Goal: Feedback & Contribution: Leave review/rating

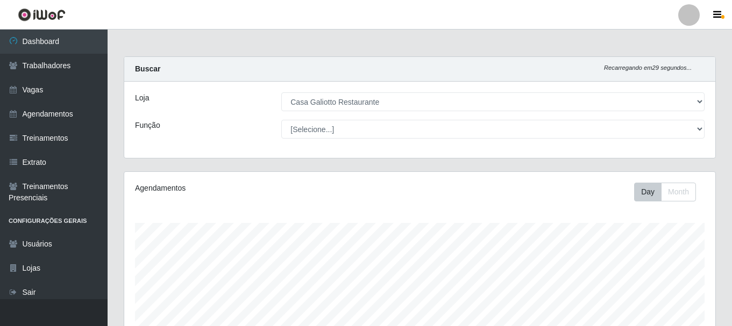
select select "279"
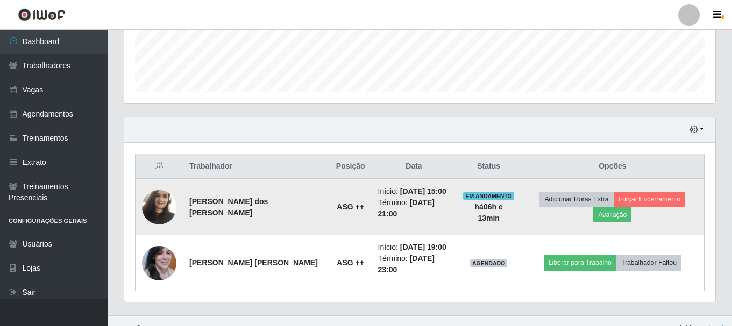
scroll to position [223, 591]
drag, startPoint x: 0, startPoint y: 0, endPoint x: 169, endPoint y: 206, distance: 266.6
click at [169, 206] on img at bounding box center [159, 207] width 34 height 46
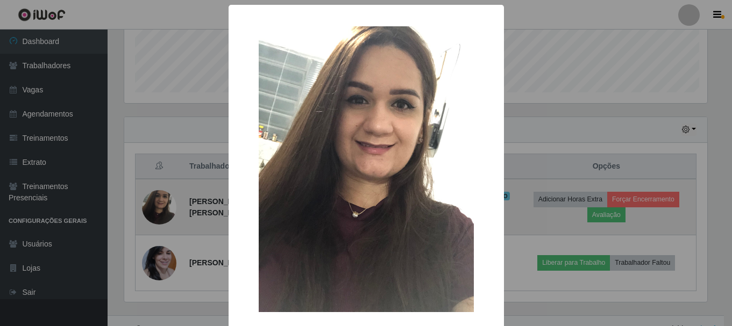
scroll to position [223, 585]
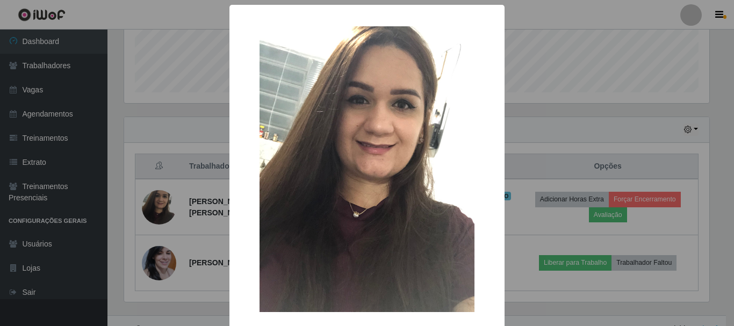
click at [199, 245] on div "× OK Cancel" at bounding box center [367, 163] width 734 height 326
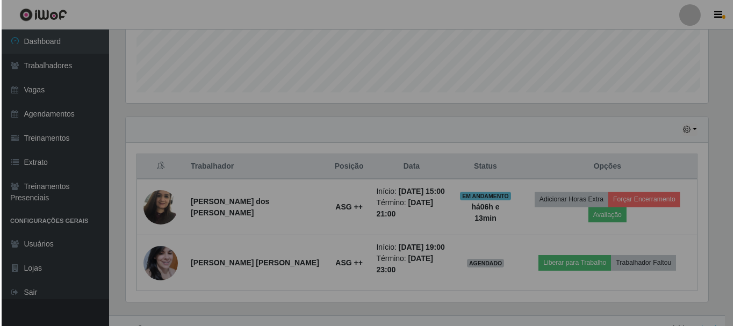
scroll to position [223, 591]
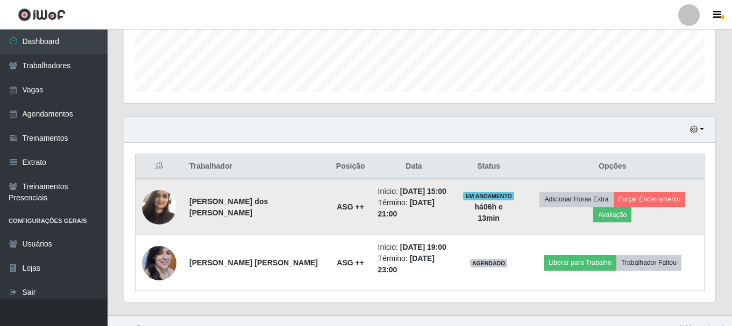
click at [151, 195] on img at bounding box center [159, 207] width 34 height 46
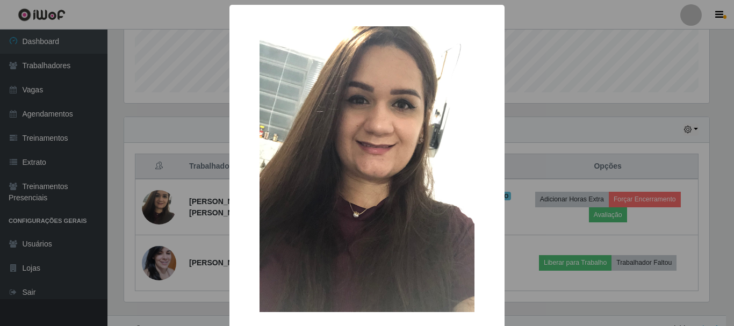
click at [162, 167] on div "× OK Cancel" at bounding box center [367, 163] width 734 height 326
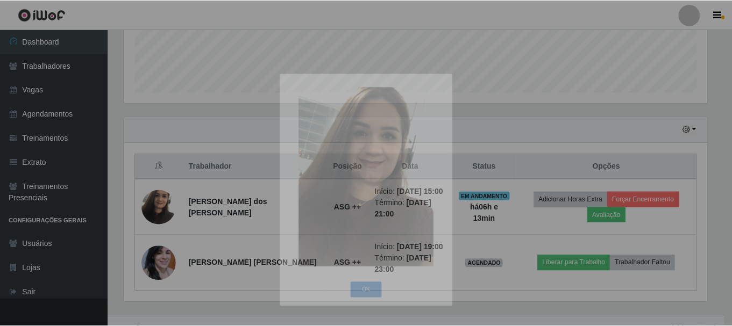
scroll to position [223, 591]
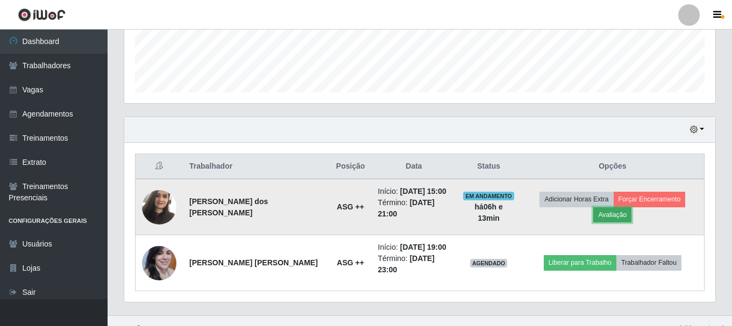
click at [631, 207] on button "Avaliação" at bounding box center [612, 214] width 38 height 15
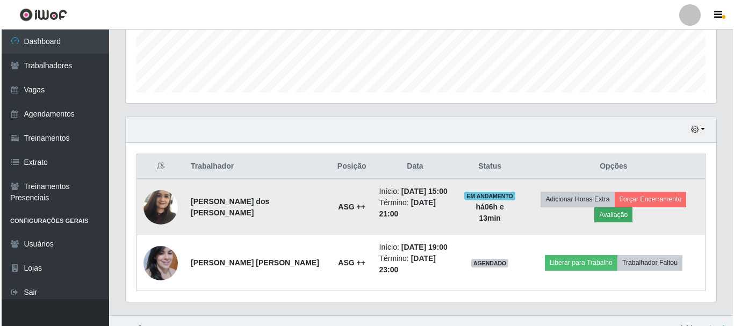
scroll to position [223, 585]
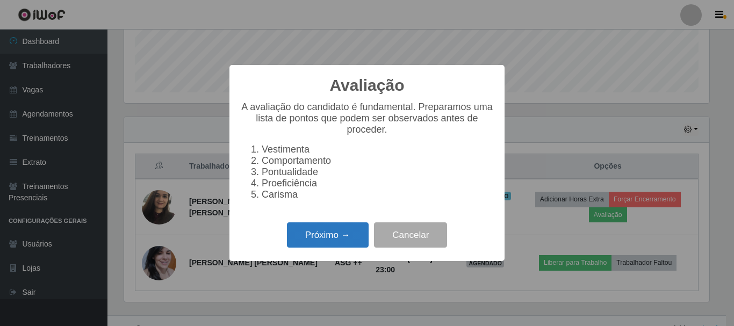
click at [331, 230] on button "Próximo →" at bounding box center [328, 235] width 82 height 25
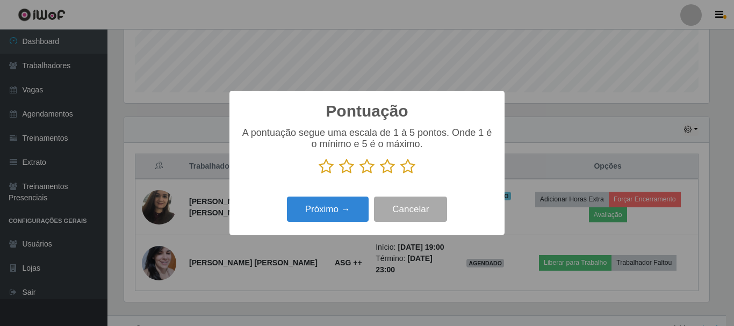
click at [327, 169] on icon at bounding box center [326, 167] width 15 height 16
click at [319, 175] on input "radio" at bounding box center [319, 175] width 0 height 0
click at [348, 169] on icon at bounding box center [346, 167] width 15 height 16
click at [339, 175] on input "radio" at bounding box center [339, 175] width 0 height 0
click at [324, 168] on icon at bounding box center [326, 167] width 15 height 16
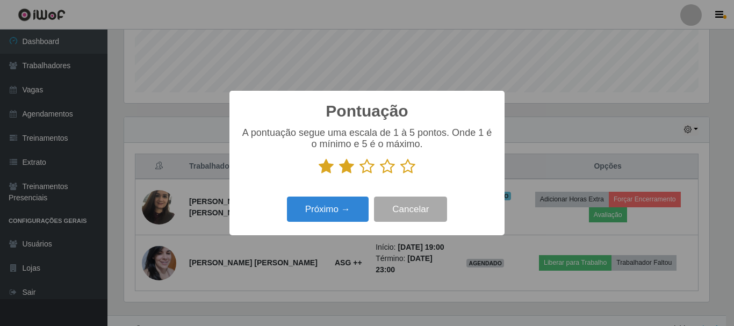
click at [319, 175] on input "radio" at bounding box center [319, 175] width 0 height 0
click at [368, 169] on icon at bounding box center [367, 167] width 15 height 16
click at [360, 175] on input "radio" at bounding box center [360, 175] width 0 height 0
click at [411, 167] on icon at bounding box center [407, 167] width 15 height 16
click at [400, 175] on input "radio" at bounding box center [400, 175] width 0 height 0
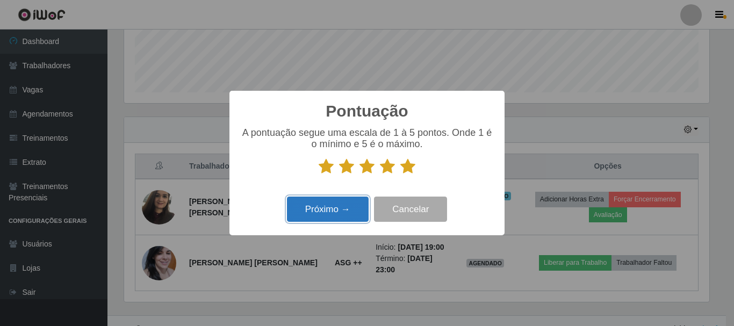
click at [321, 215] on button "Próximo →" at bounding box center [328, 209] width 82 height 25
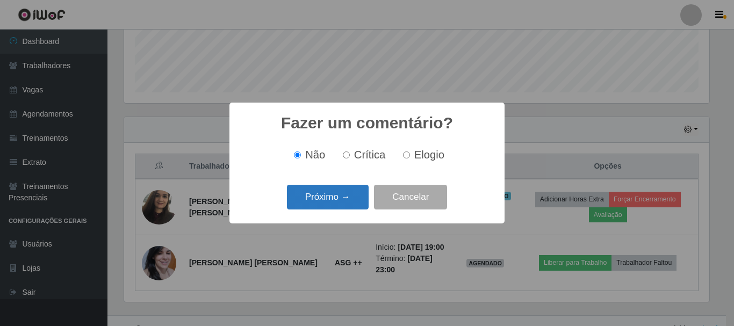
click at [340, 198] on button "Próximo →" at bounding box center [328, 197] width 82 height 25
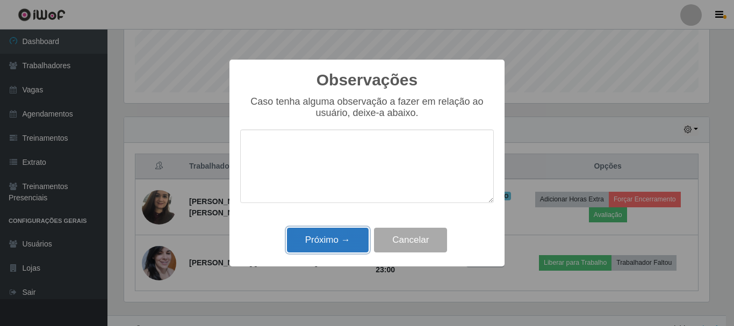
click at [329, 242] on button "Próximo →" at bounding box center [328, 240] width 82 height 25
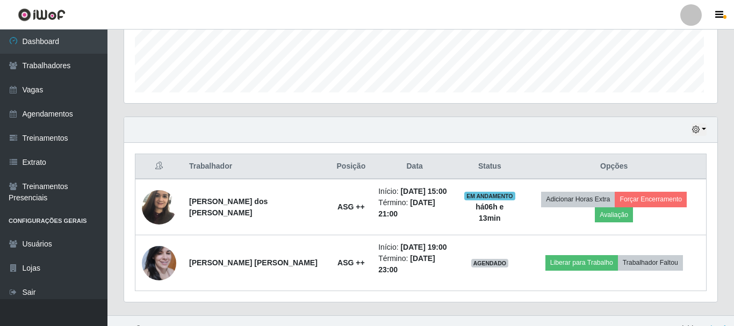
scroll to position [223, 591]
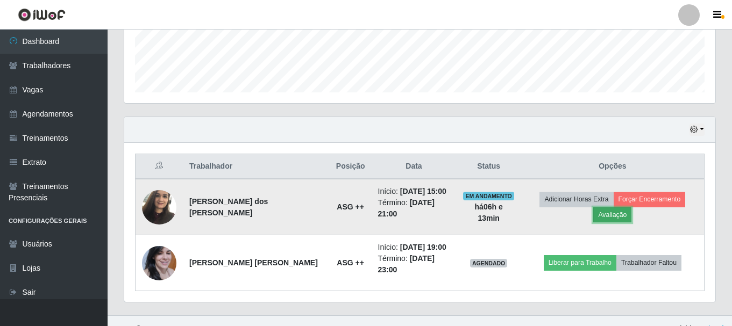
click at [631, 207] on button "Avaliação" at bounding box center [612, 214] width 38 height 15
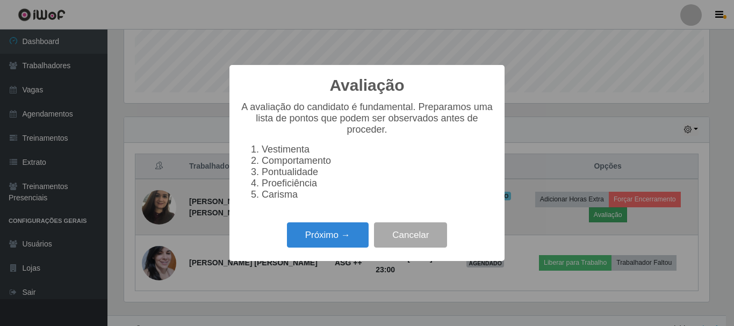
scroll to position [223, 585]
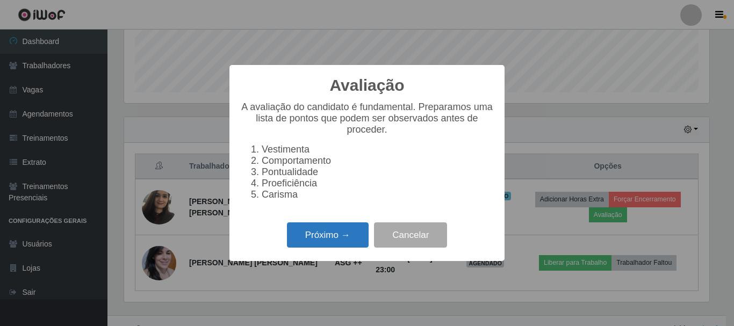
click at [332, 248] on button "Próximo →" at bounding box center [328, 235] width 82 height 25
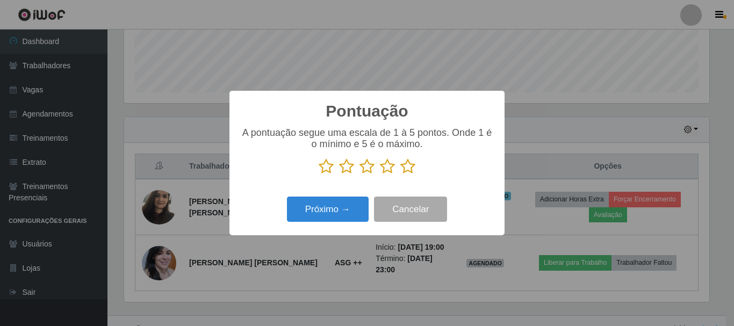
scroll to position [537317, 536954]
click at [407, 166] on icon at bounding box center [407, 167] width 15 height 16
click at [400, 175] on input "radio" at bounding box center [400, 175] width 0 height 0
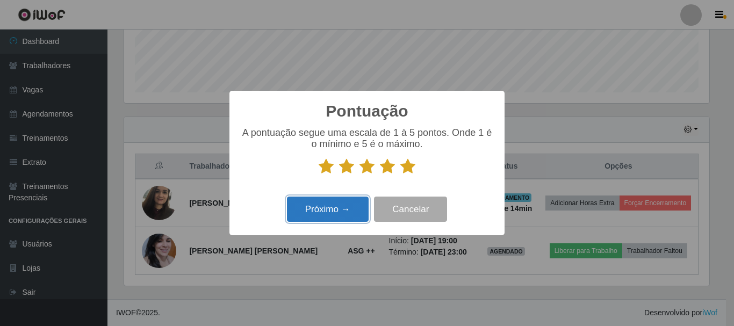
click at [325, 215] on button "Próximo →" at bounding box center [328, 209] width 82 height 25
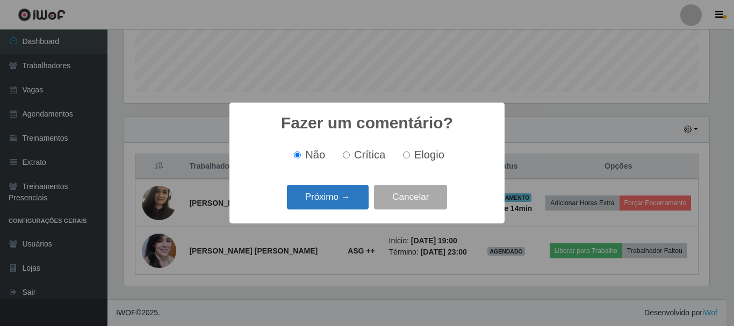
click at [329, 205] on button "Próximo →" at bounding box center [328, 197] width 82 height 25
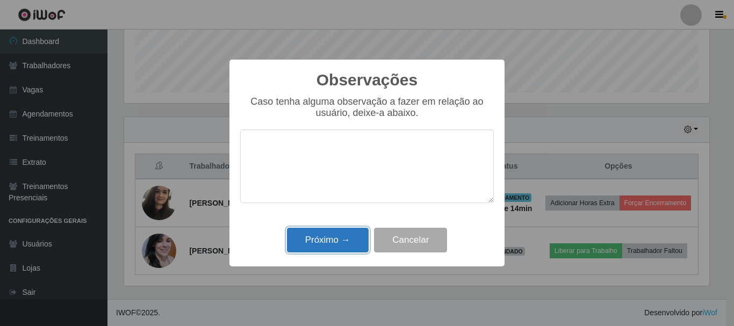
click at [344, 241] on button "Próximo →" at bounding box center [328, 240] width 82 height 25
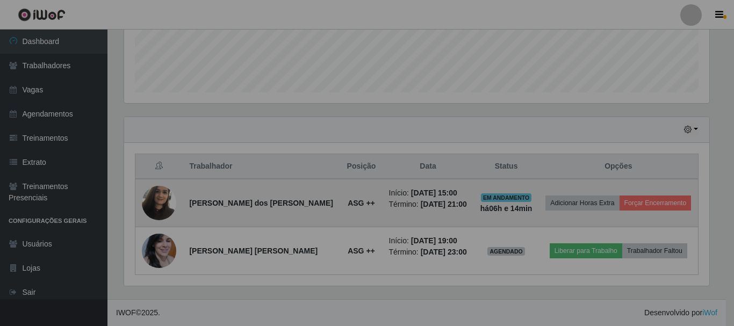
scroll to position [223, 591]
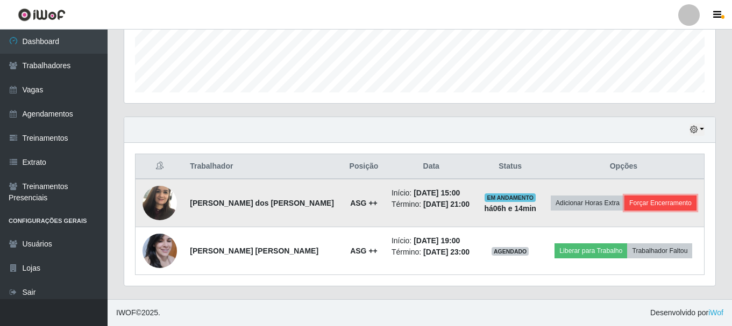
click at [634, 202] on button "Forçar Encerramento" at bounding box center [660, 203] width 72 height 15
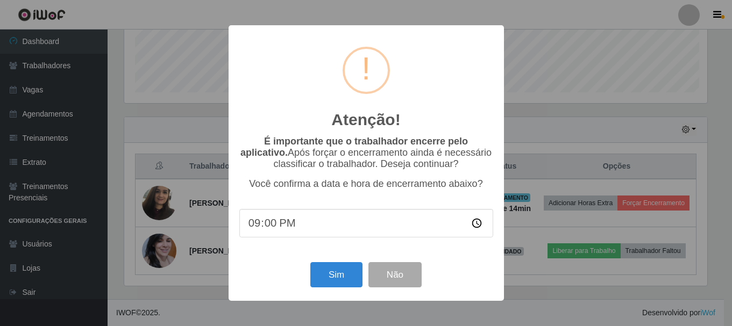
scroll to position [223, 585]
click at [323, 270] on button "Sim" at bounding box center [337, 274] width 52 height 25
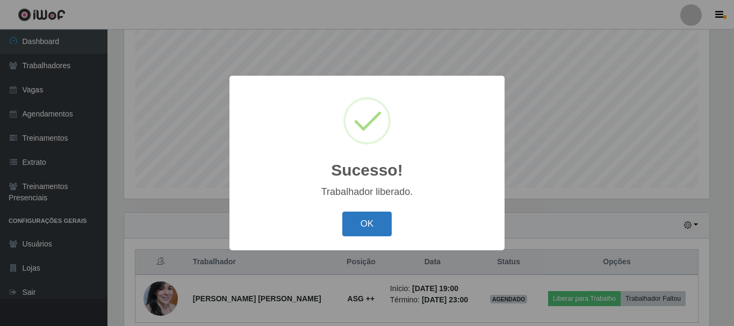
click at [363, 230] on button "OK" at bounding box center [367, 224] width 50 height 25
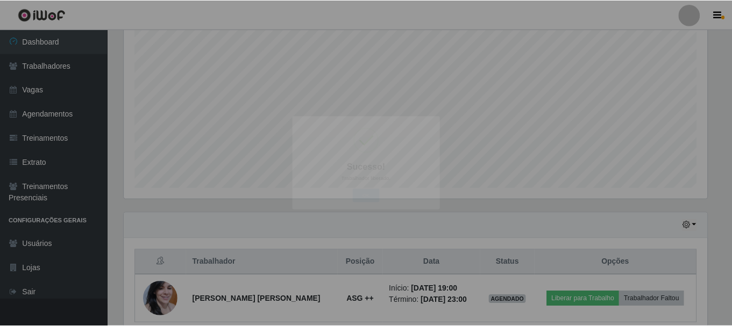
scroll to position [0, 0]
